Goal: Task Accomplishment & Management: Manage account settings

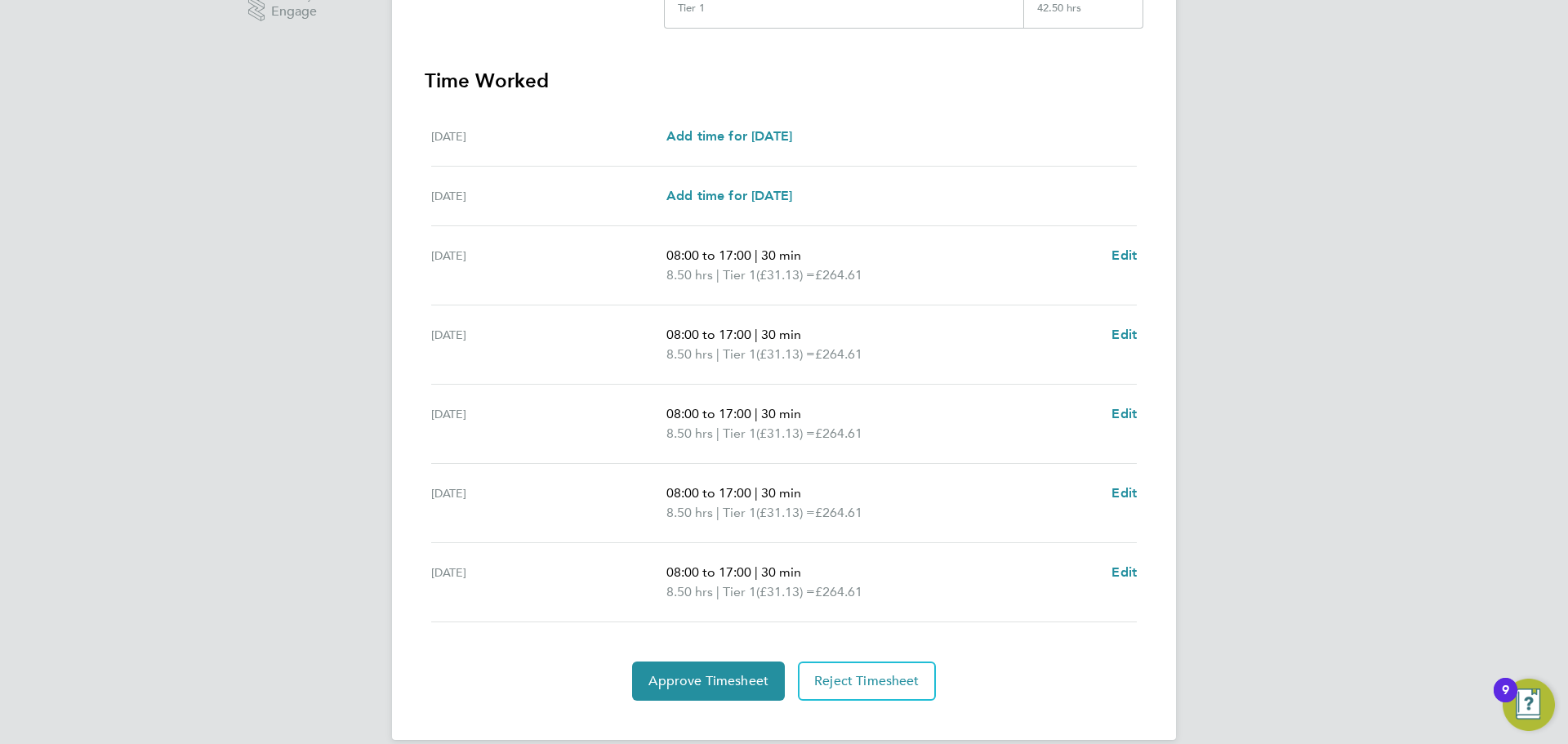
scroll to position [436, 0]
click at [666, 671] on span "Approve Timesheet" at bounding box center [708, 679] width 120 height 16
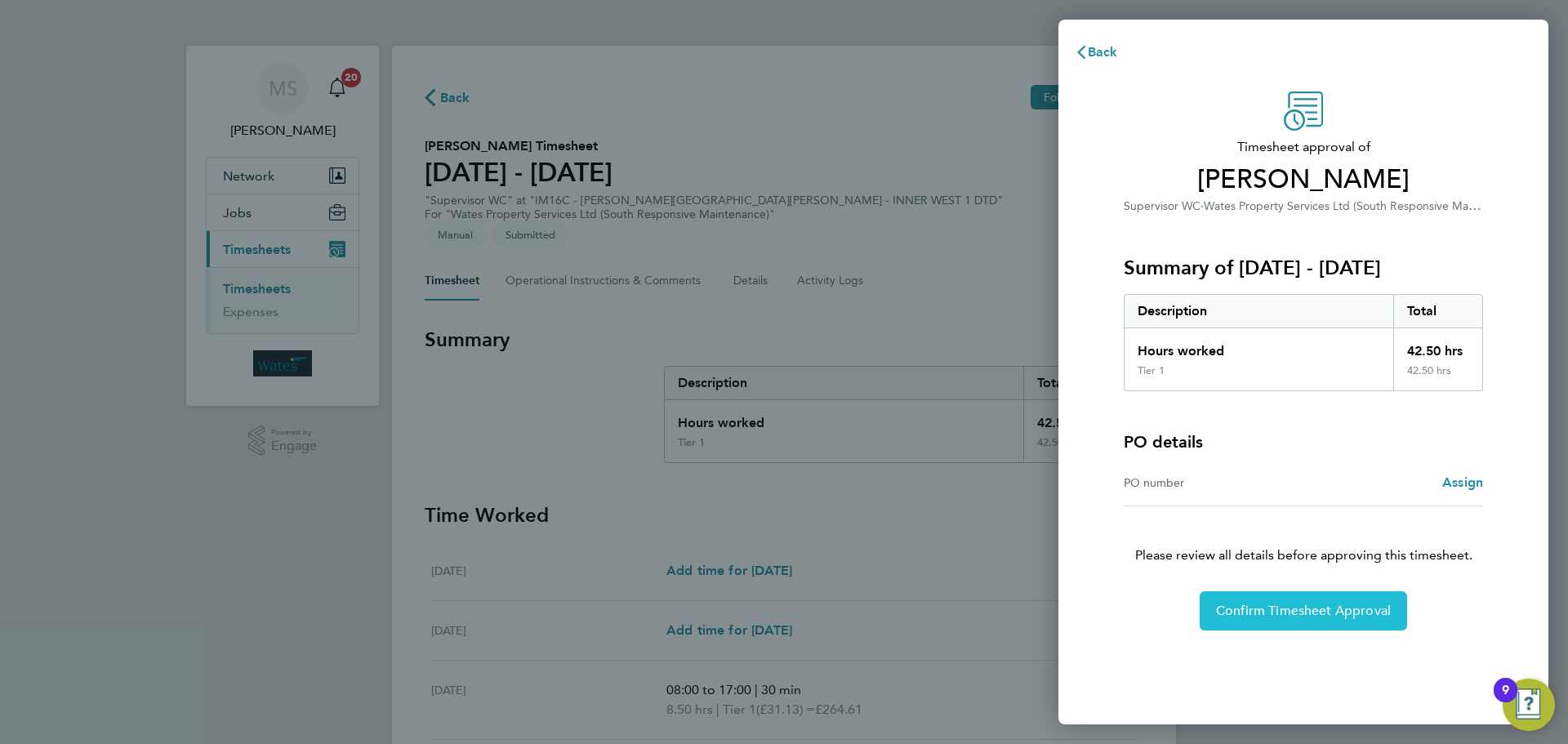
click at [1243, 612] on span "Confirm Timesheet Approval" at bounding box center [1303, 610] width 175 height 16
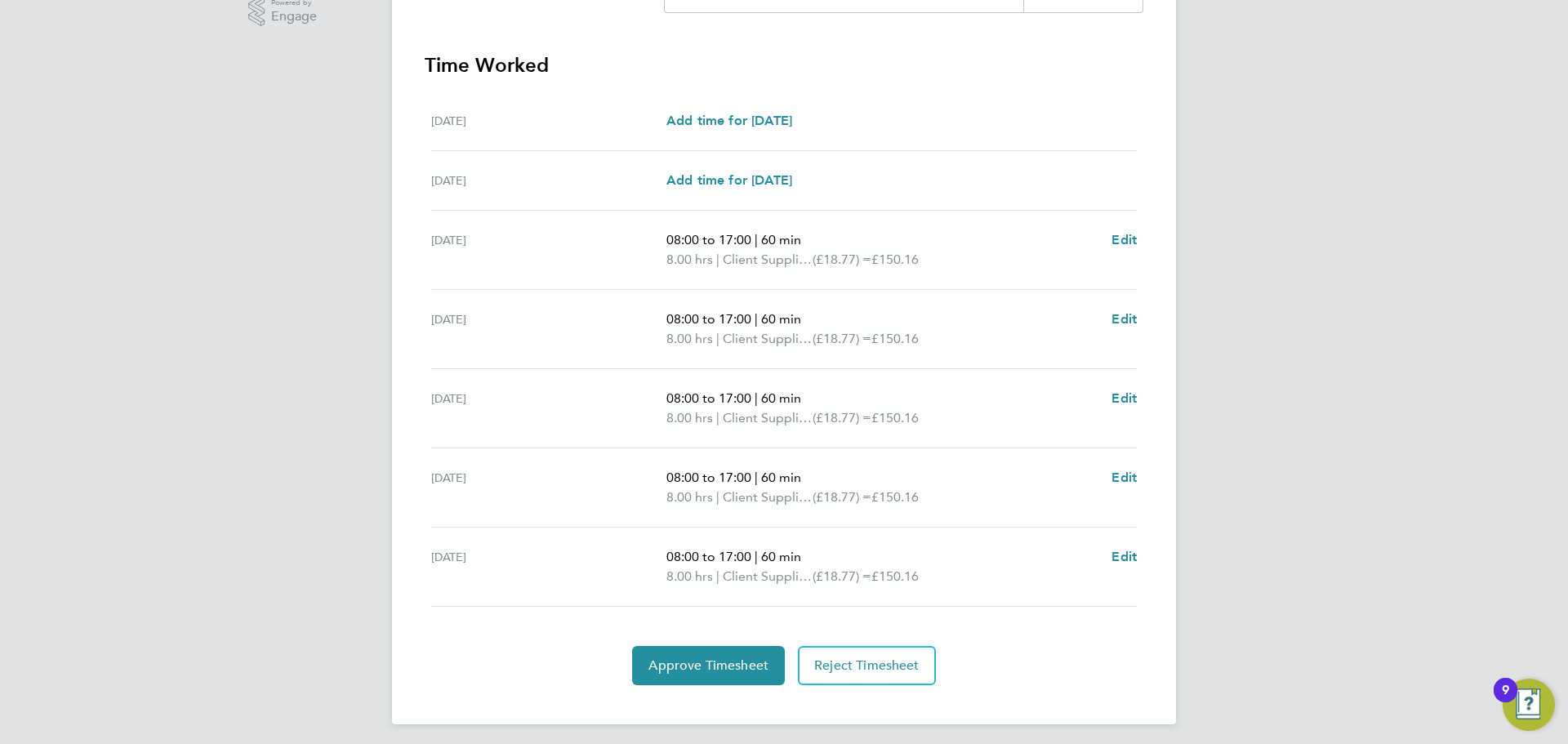
scroll to position [436, 0]
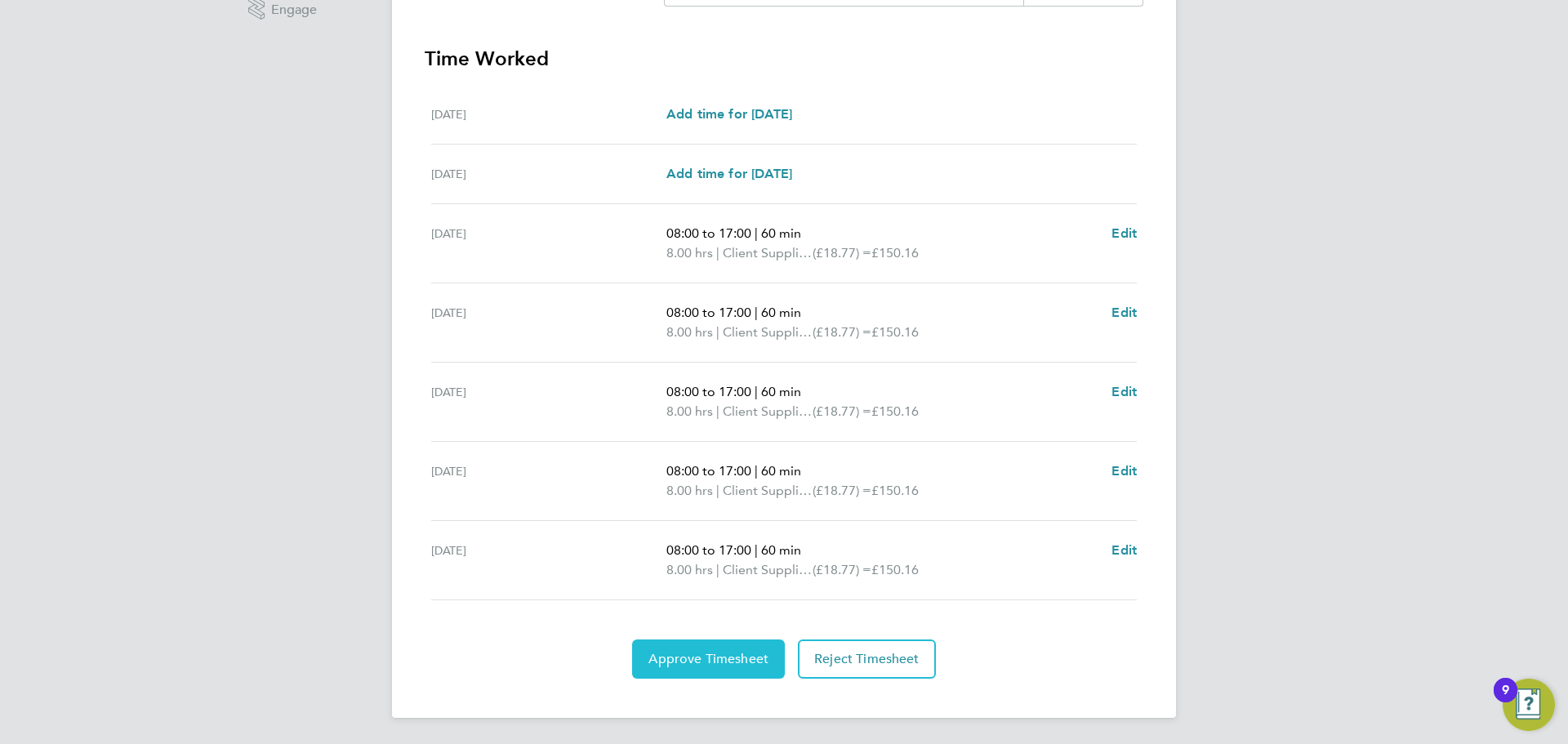
click at [689, 659] on span "Approve Timesheet" at bounding box center [708, 659] width 120 height 16
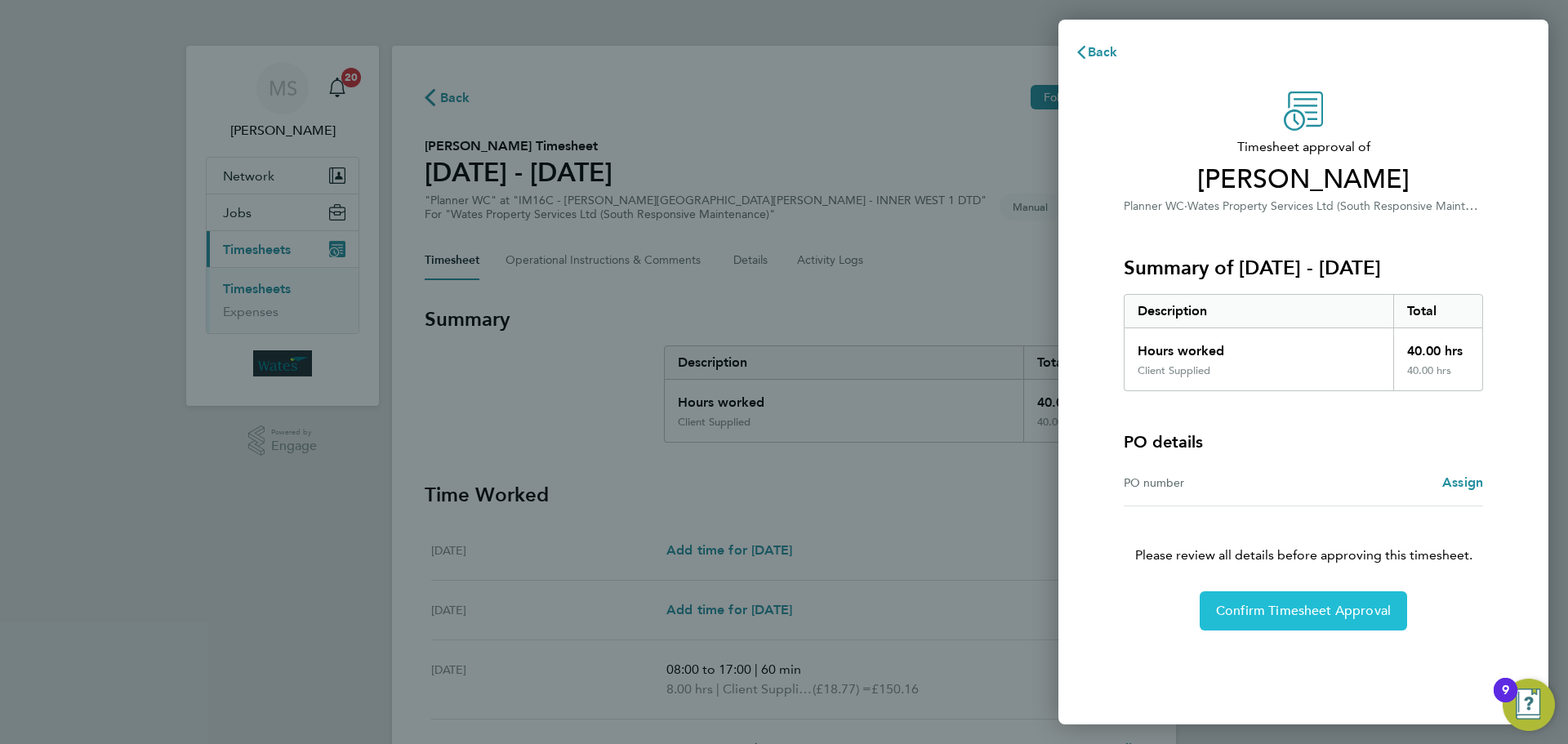
click at [1262, 617] on span "Confirm Timesheet Approval" at bounding box center [1303, 610] width 175 height 16
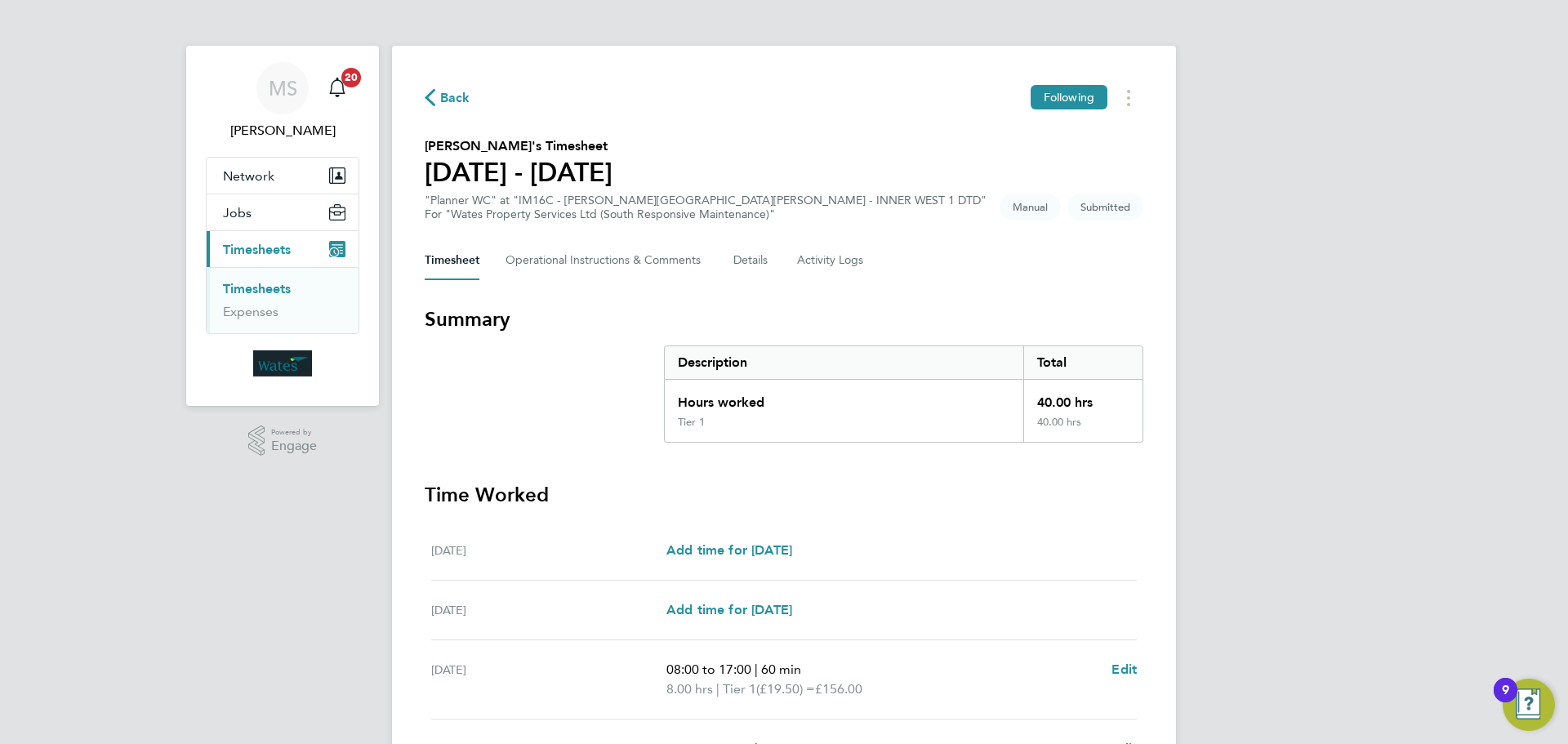
scroll to position [436, 0]
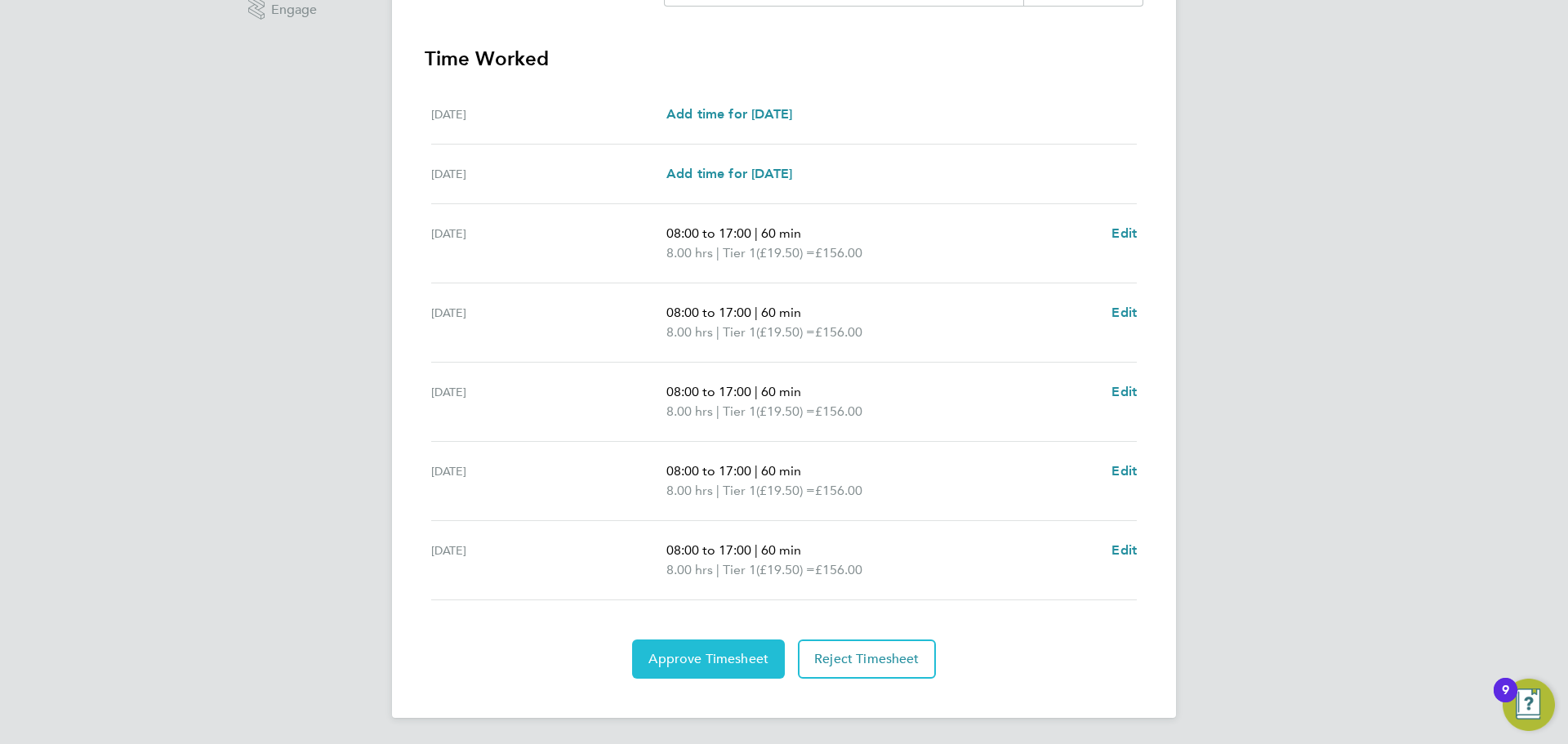
click at [708, 657] on span "Approve Timesheet" at bounding box center [708, 659] width 120 height 16
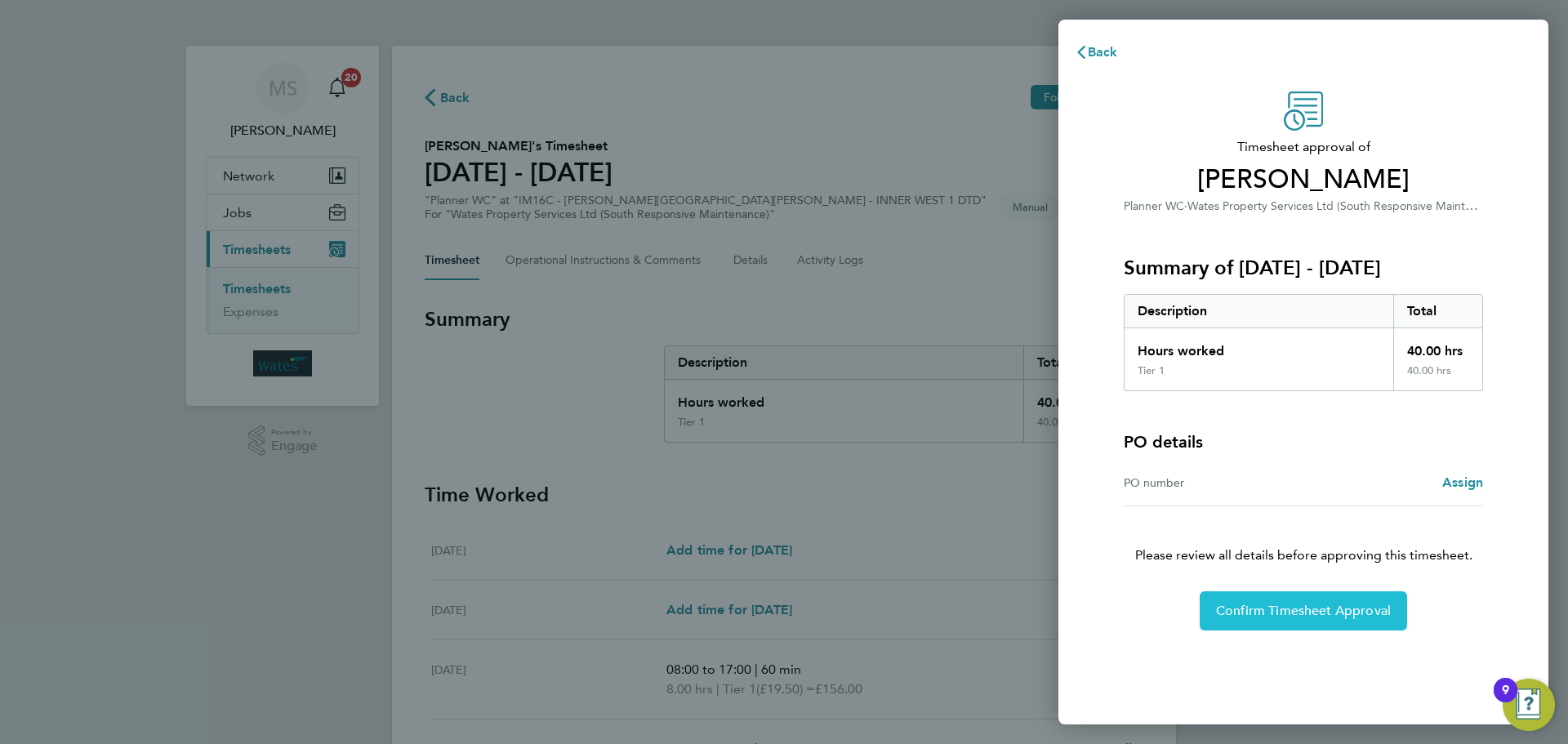
click at [1258, 610] on span "Confirm Timesheet Approval" at bounding box center [1303, 610] width 175 height 16
